Goal: Transaction & Acquisition: Purchase product/service

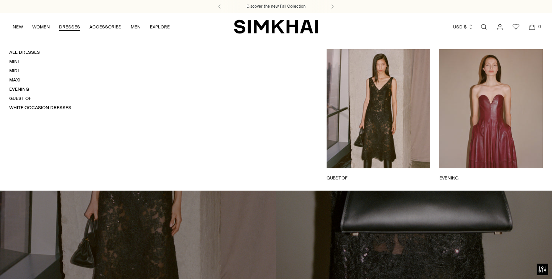
click at [15, 78] on link "Maxi" at bounding box center [14, 79] width 11 height 5
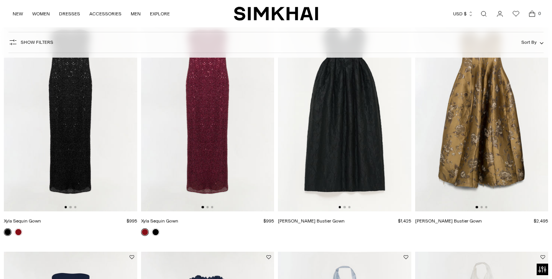
scroll to position [96, 0]
click at [360, 132] on img at bounding box center [345, 111] width 134 height 200
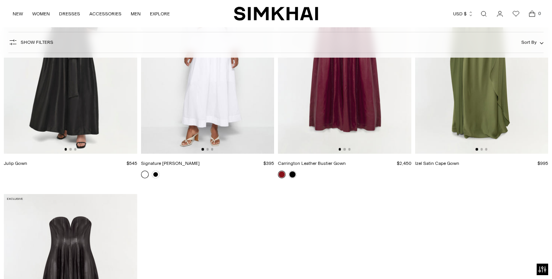
scroll to position [1864, 0]
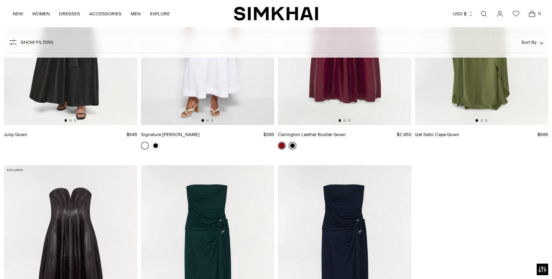
click at [292, 144] on link at bounding box center [293, 146] width 8 height 8
